Goal: Task Accomplishment & Management: Manage account settings

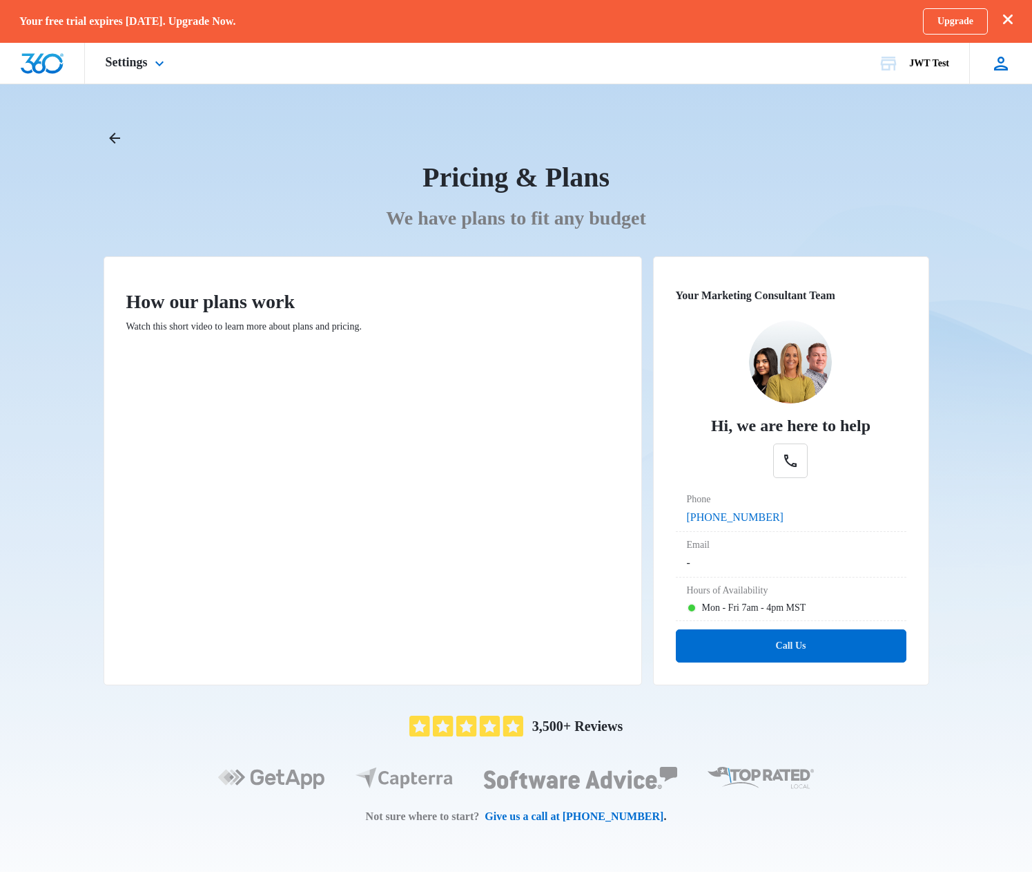
click at [988, 64] on div "rm rich may richard.mayor+jwtest@madwire.com My Profile Notifications Support L…" at bounding box center [1001, 63] width 63 height 41
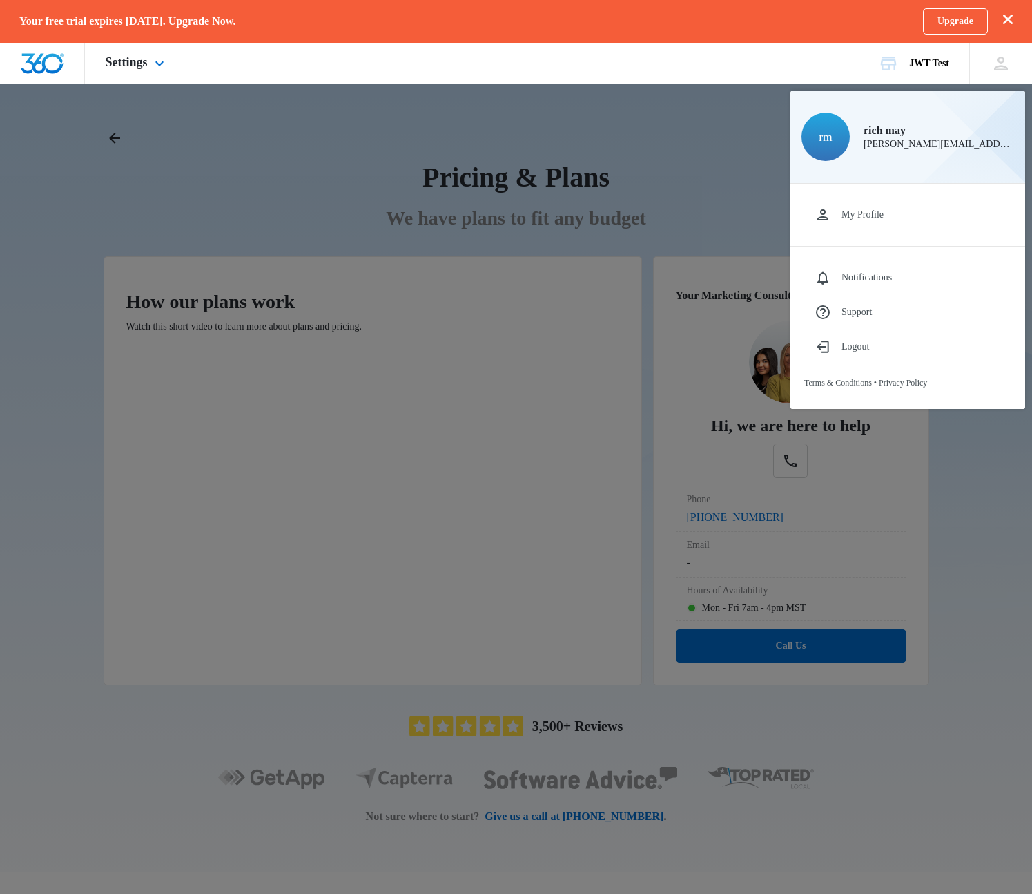
click at [20, 61] on img "Dashboard" at bounding box center [42, 63] width 44 height 21
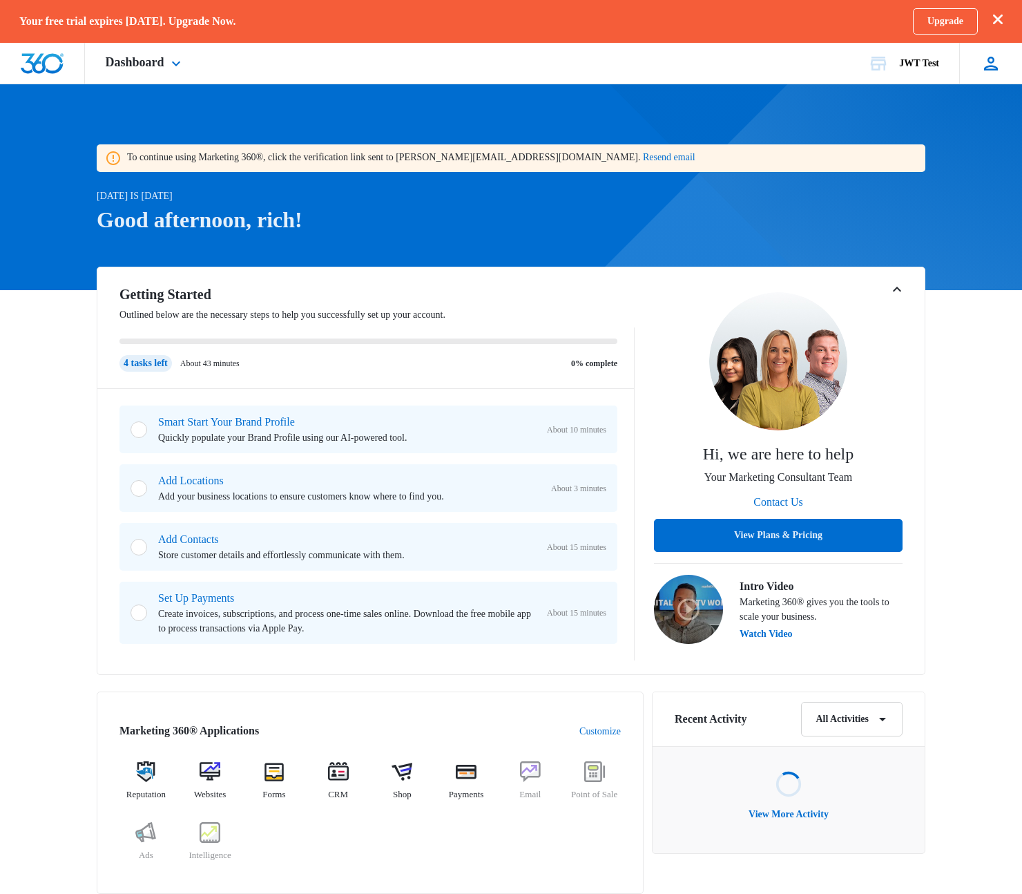
click at [1005, 59] on div "rm rich may richard.mayor+jwtest@madwire.com My Profile Notifications Support L…" at bounding box center [990, 63] width 63 height 41
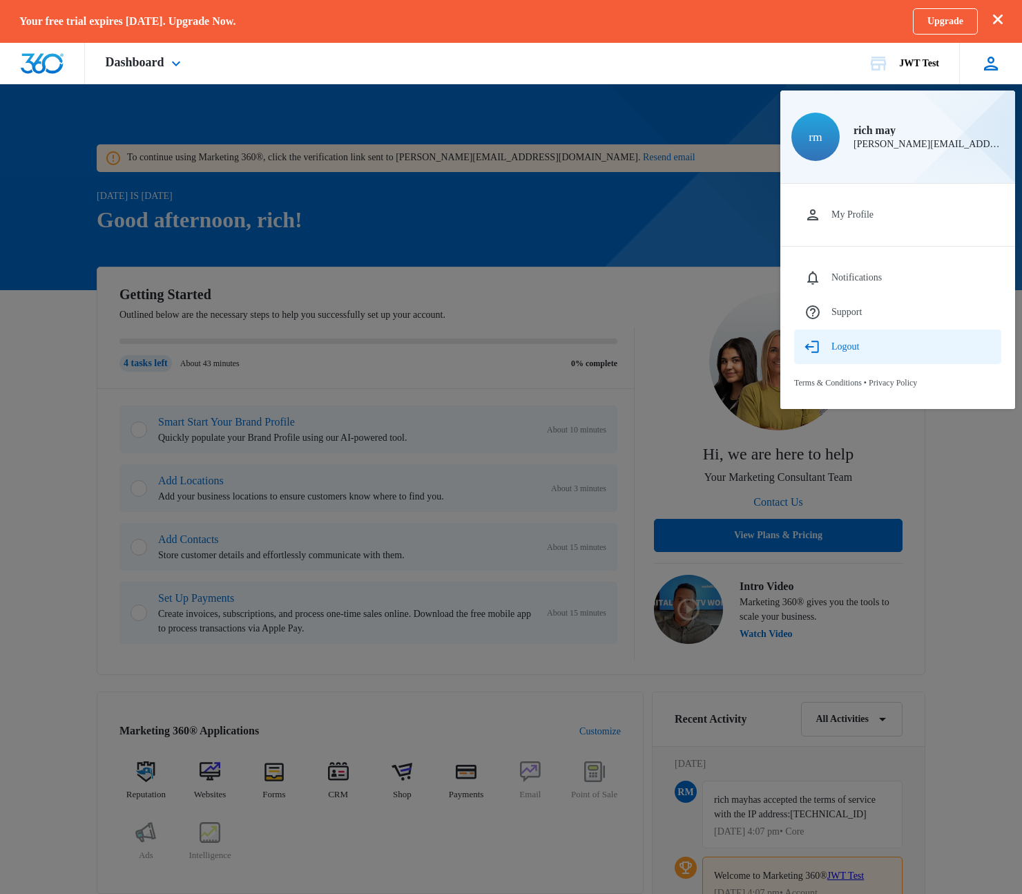
click at [871, 334] on button "Logout" at bounding box center [897, 346] width 207 height 35
click at [865, 345] on button "Logout" at bounding box center [897, 346] width 207 height 35
click at [847, 347] on div "Logout" at bounding box center [845, 346] width 28 height 11
